Goal: Information Seeking & Learning: Check status

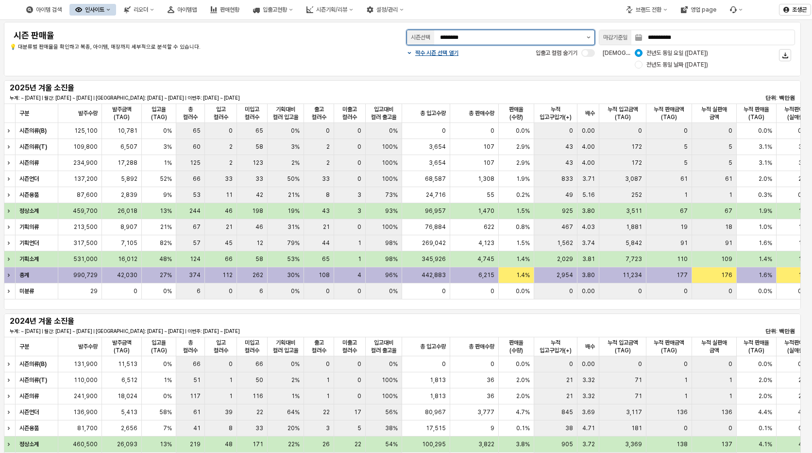
click at [589, 37] on icon "제안 사항 표시" at bounding box center [589, 37] width 4 height 2
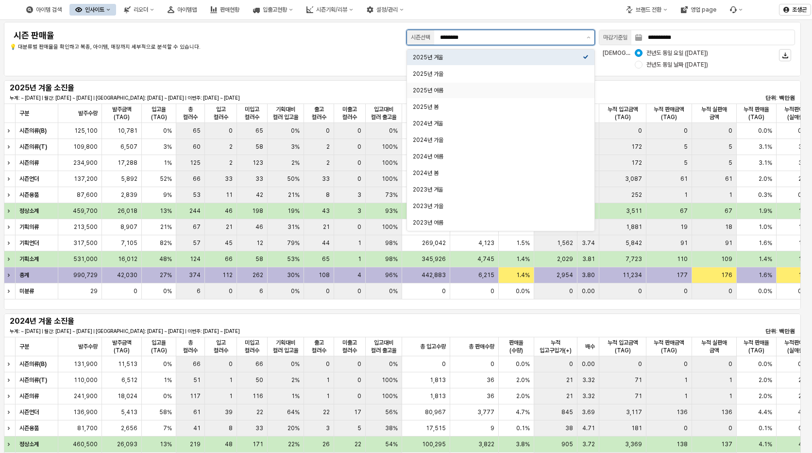
click at [425, 90] on div "2025년 여름" at bounding box center [498, 90] width 170 height 8
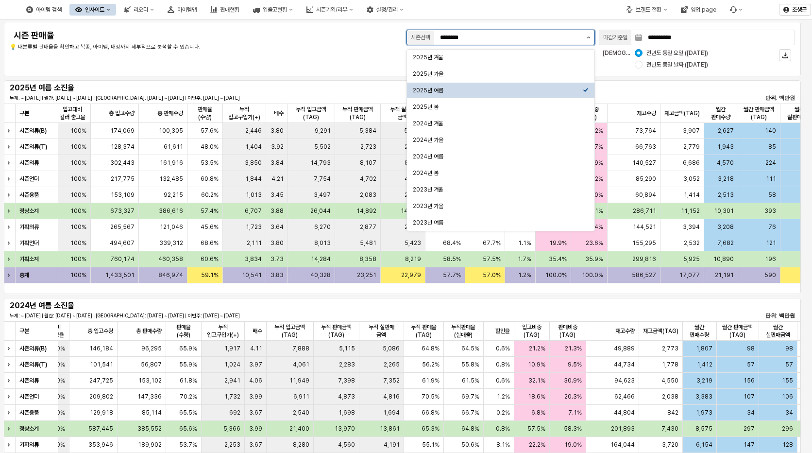
click at [588, 35] on button "제안 사항 표시" at bounding box center [589, 37] width 12 height 15
click at [428, 71] on div "2025년 가을" at bounding box center [498, 74] width 170 height 8
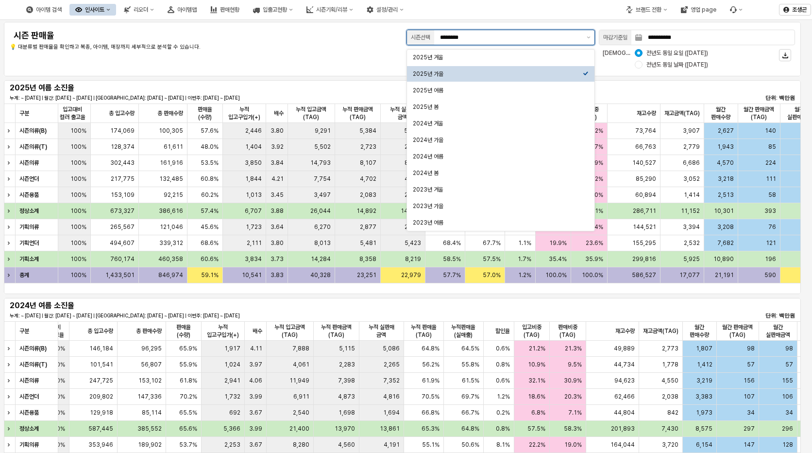
type input "********"
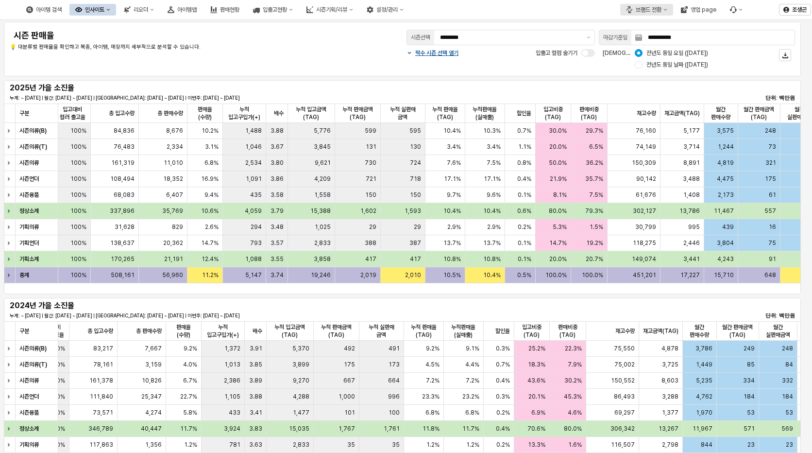
click at [654, 10] on div "브랜드 전환" at bounding box center [649, 9] width 26 height 7
click at [636, 41] on div "에뜨와" at bounding box center [655, 44] width 59 height 8
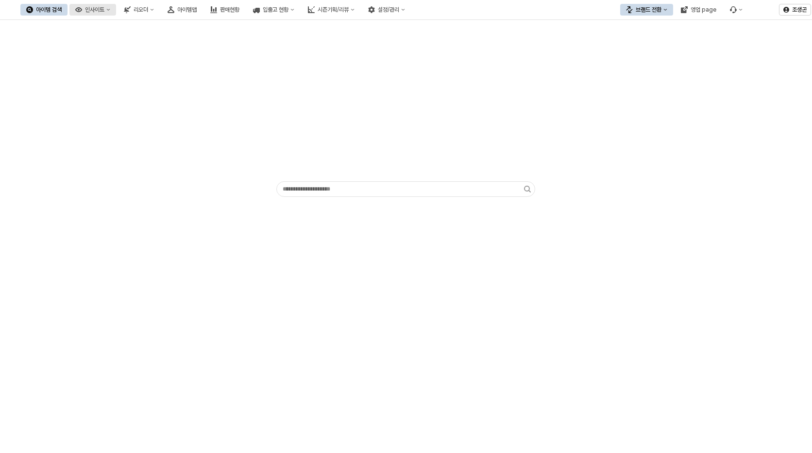
click at [104, 10] on div "인사이트" at bounding box center [94, 9] width 19 height 7
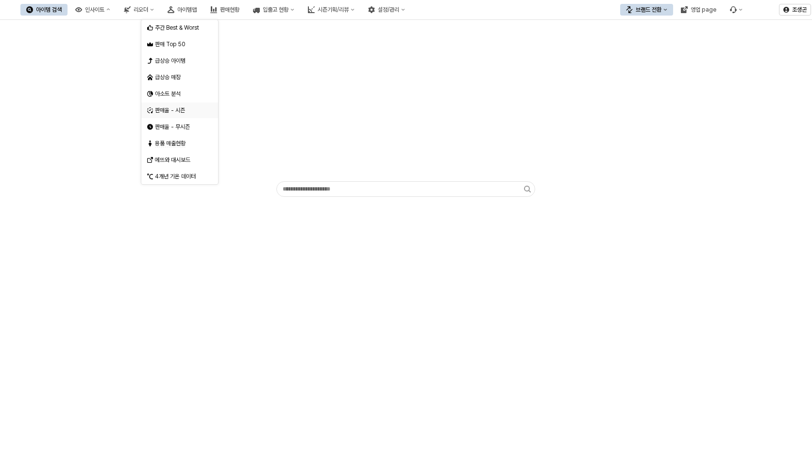
click at [162, 107] on div "판매율 - 시즌" at bounding box center [180, 110] width 51 height 8
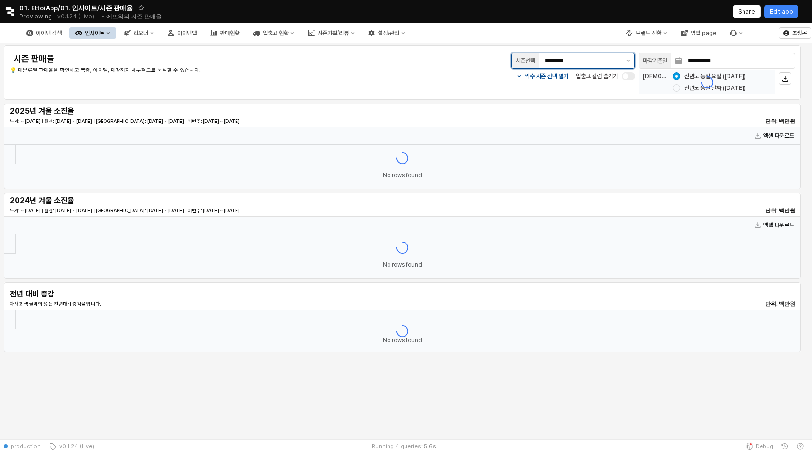
click at [628, 61] on icon "제안 사항 표시" at bounding box center [628, 61] width 4 height 2
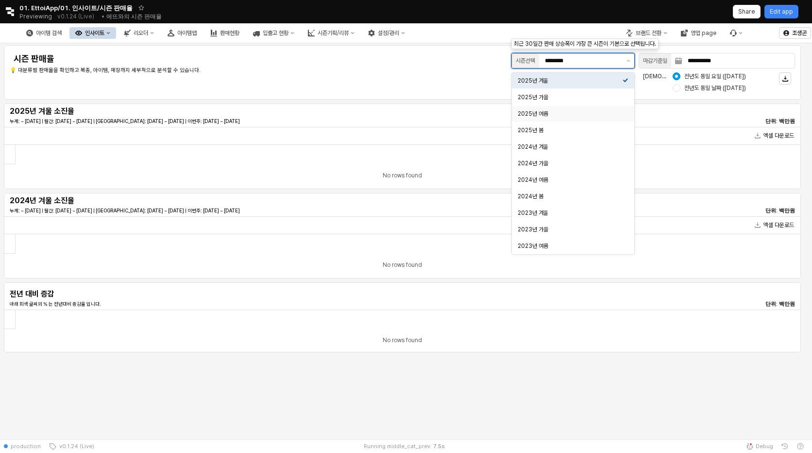
click at [543, 112] on div "2025년 여름" at bounding box center [570, 114] width 105 height 8
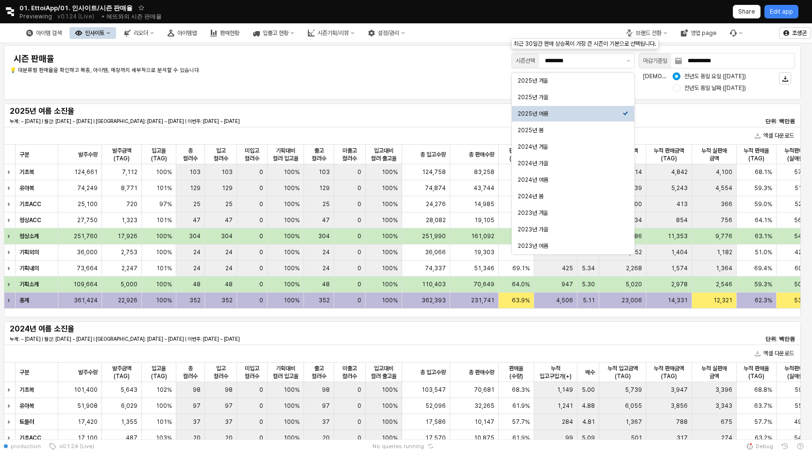
click at [417, 77] on div "짝수 시즌 선택 열기 입출고 컬럼 숨기기 비교 기준: 전년도 동일 요일 ([DATE]) 전년도 동일 날짜 ([DATE])" at bounding box center [599, 81] width 392 height 23
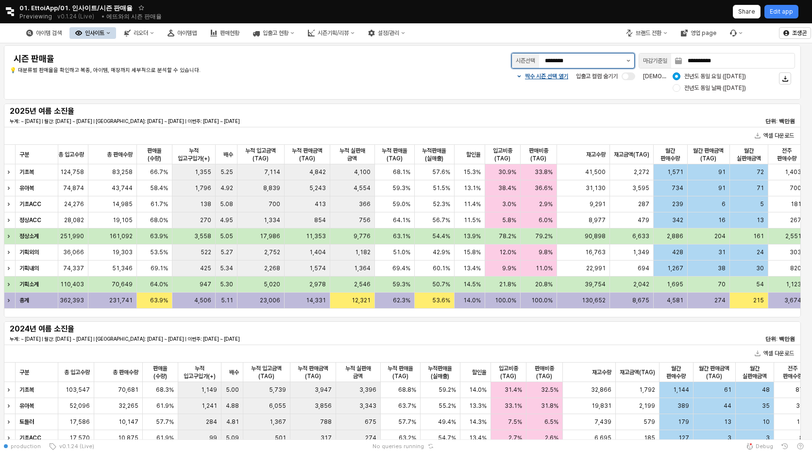
click at [629, 59] on button "제안 사항 표시" at bounding box center [629, 60] width 12 height 15
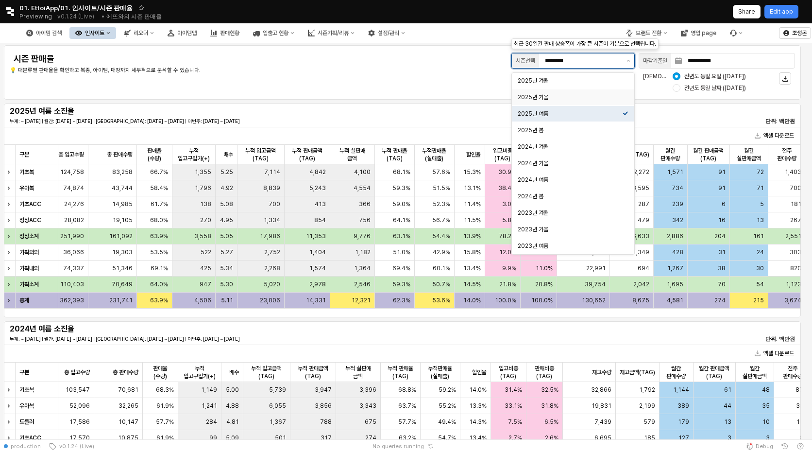
click at [536, 95] on div "2025년 가을" at bounding box center [570, 97] width 105 height 8
type input "********"
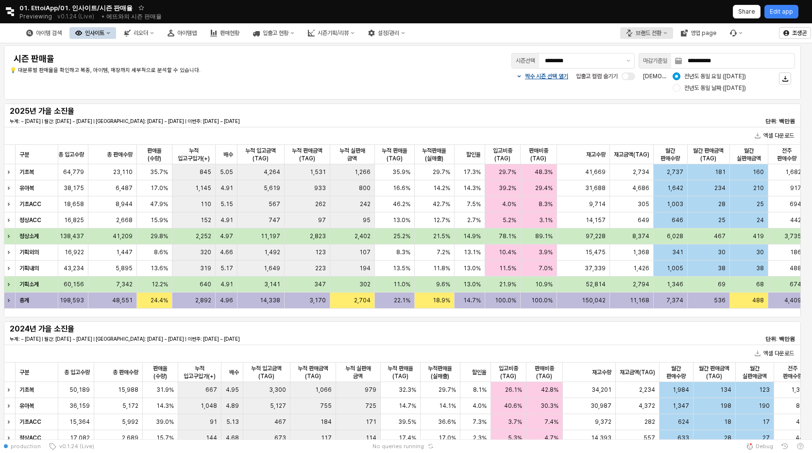
click at [667, 31] on icon "브랜드 전환" at bounding box center [665, 33] width 4 height 4
click at [635, 85] on div "디즈니" at bounding box center [655, 84] width 59 height 8
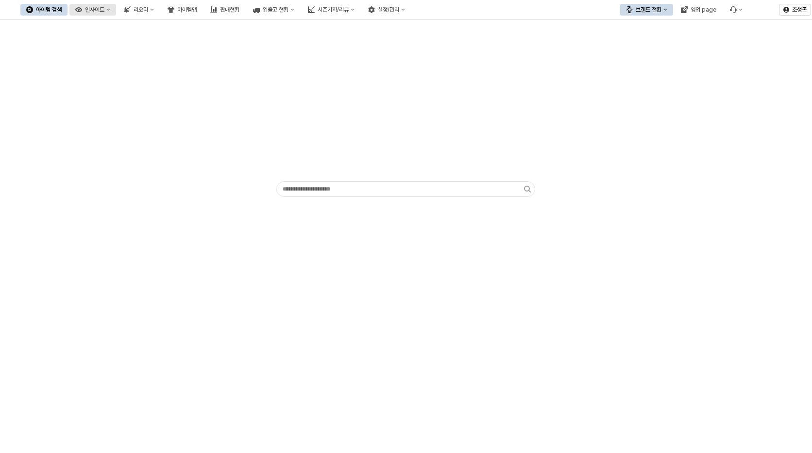
click at [104, 8] on div "인사이트" at bounding box center [94, 9] width 19 height 7
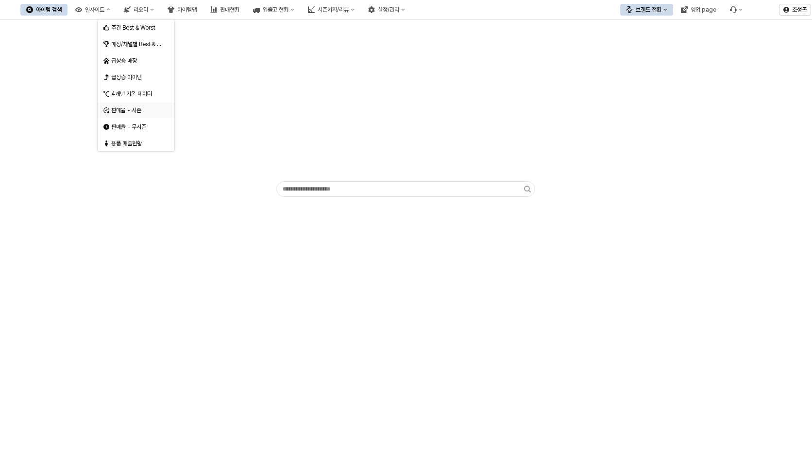
click at [118, 107] on div "판매율 - 시즌" at bounding box center [136, 110] width 51 height 8
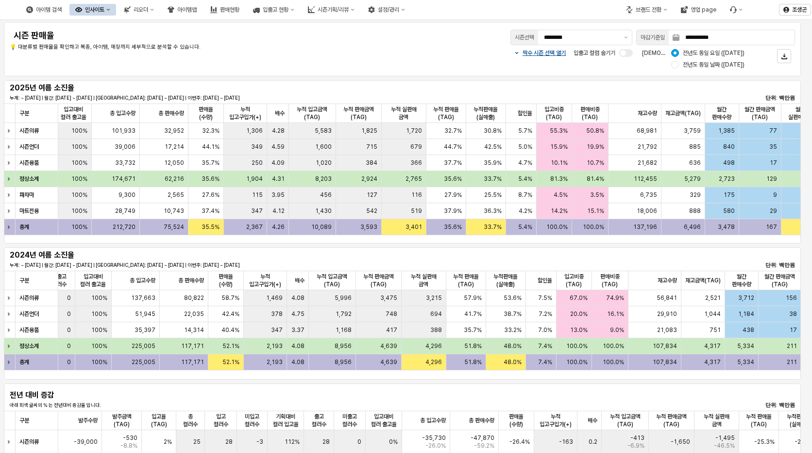
scroll to position [0, 300]
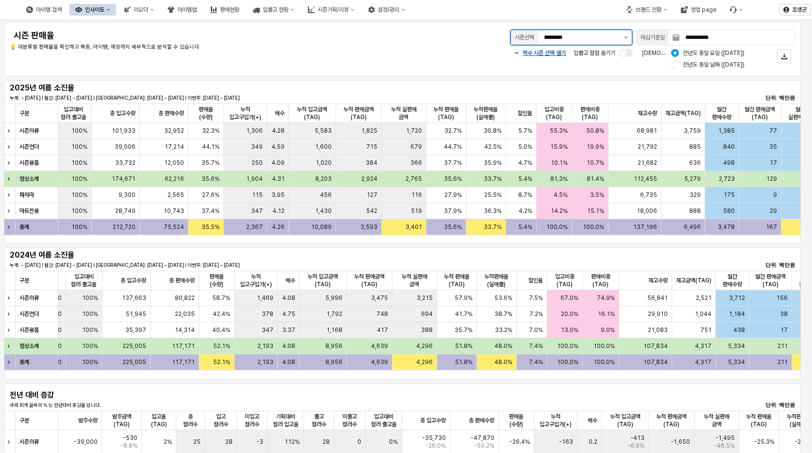
click at [626, 37] on icon "제안 사항 표시" at bounding box center [626, 37] width 4 height 2
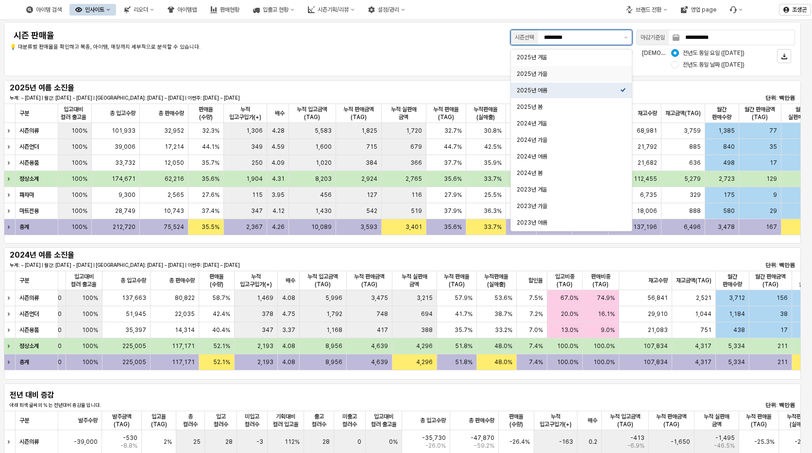
click at [533, 73] on div "2025년 가을" at bounding box center [568, 74] width 103 height 8
type input "********"
